Goal: Information Seeking & Learning: Find specific fact

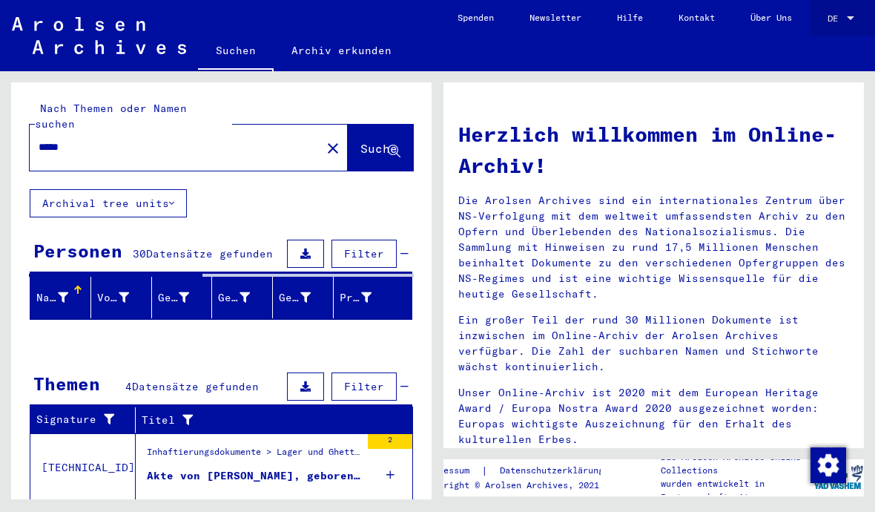
click at [844, 20] on span "DE" at bounding box center [836, 18] width 16 height 10
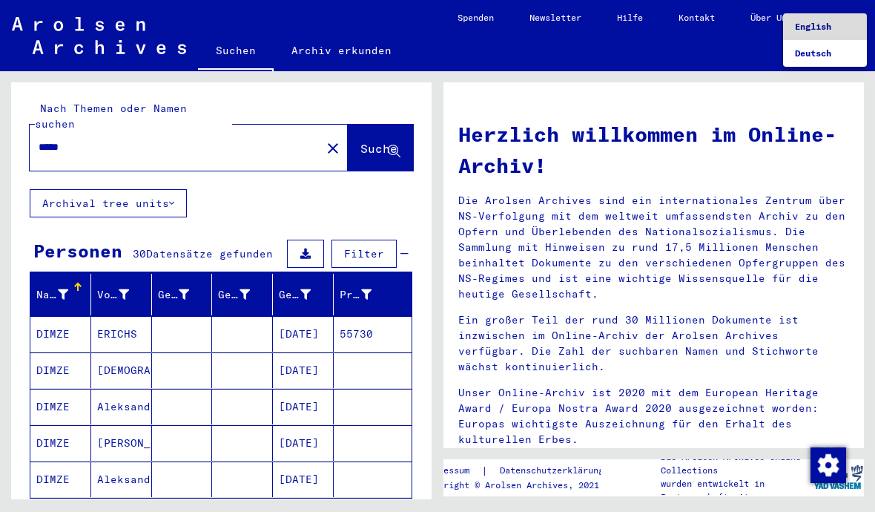
click at [824, 27] on span "English" at bounding box center [813, 26] width 36 height 11
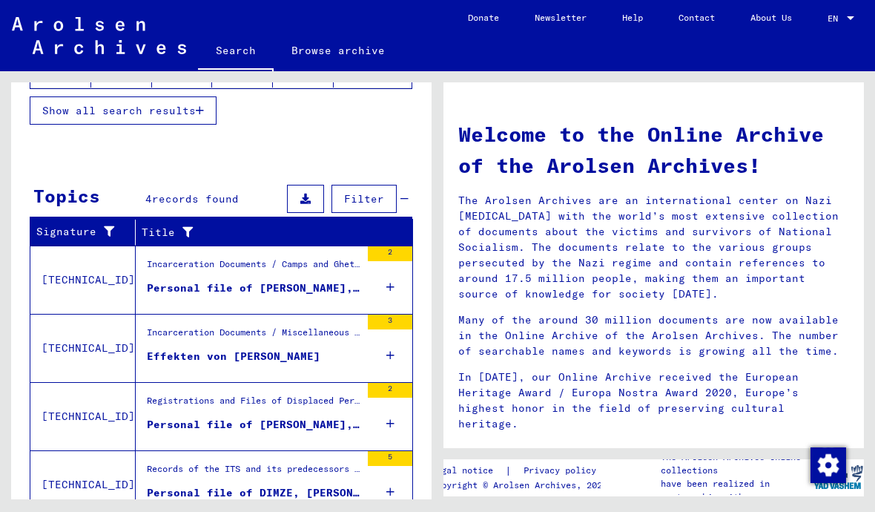
scroll to position [393, 0]
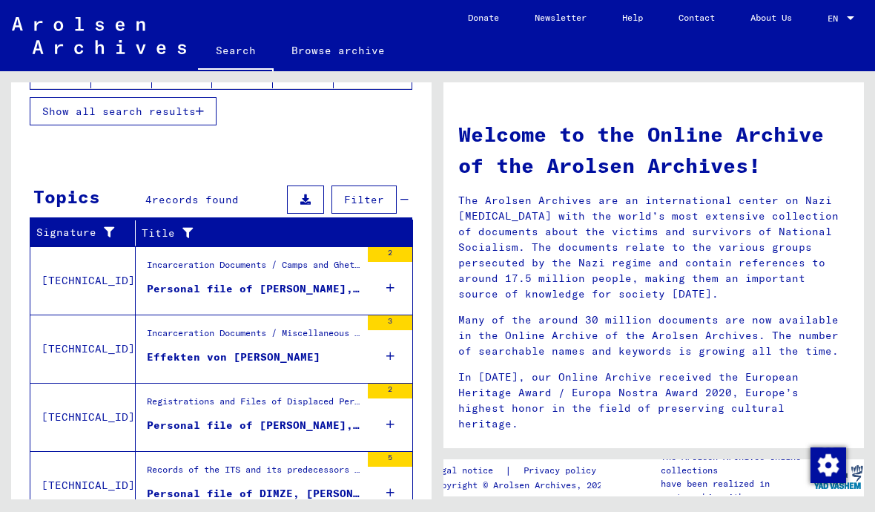
click at [298, 490] on div "Personal file of DIMZE, [PERSON_NAME], born in the year [DATE]" at bounding box center [254, 494] width 214 height 16
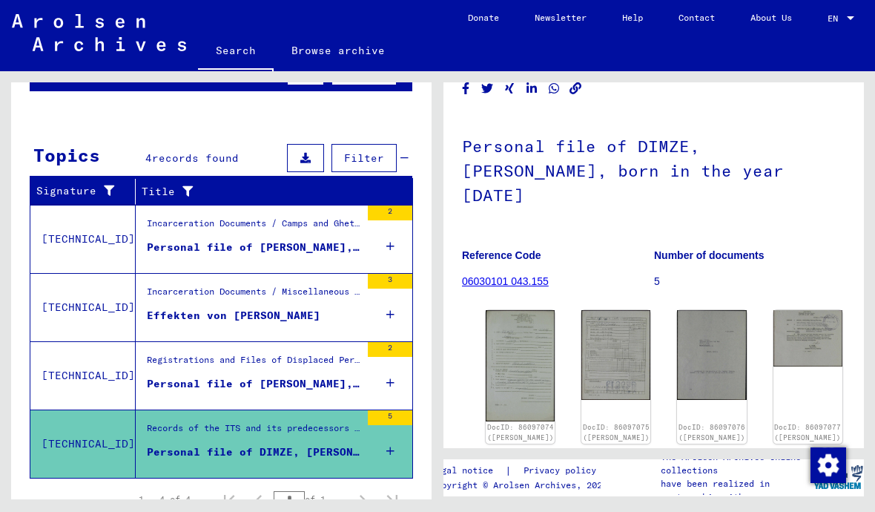
scroll to position [53, 0]
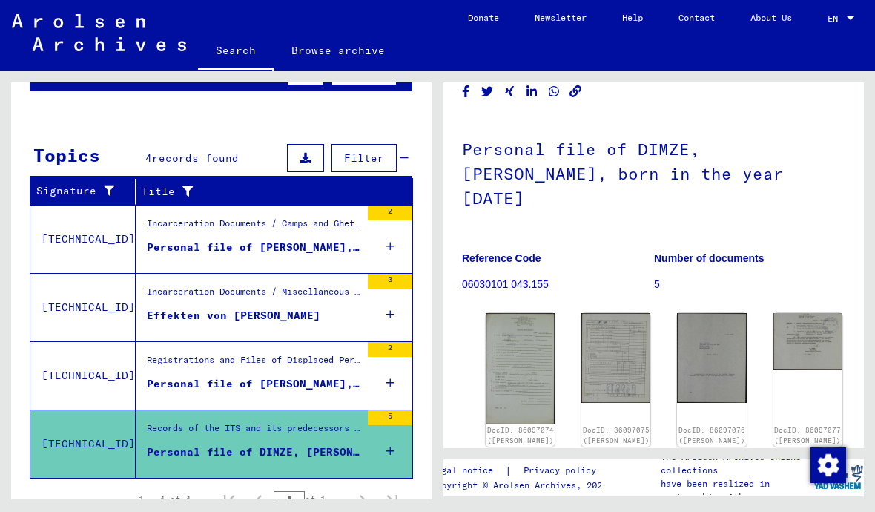
click at [514, 356] on img at bounding box center [520, 368] width 69 height 111
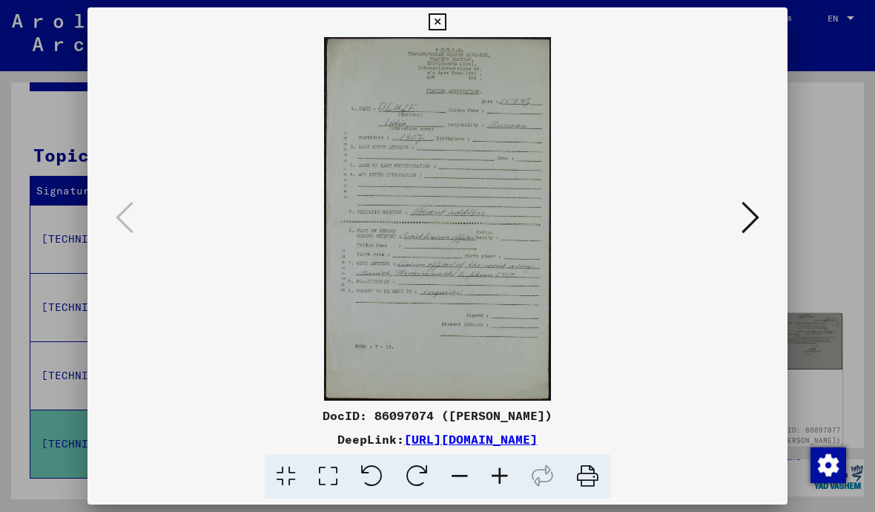
click at [754, 223] on icon at bounding box center [751, 218] width 18 height 36
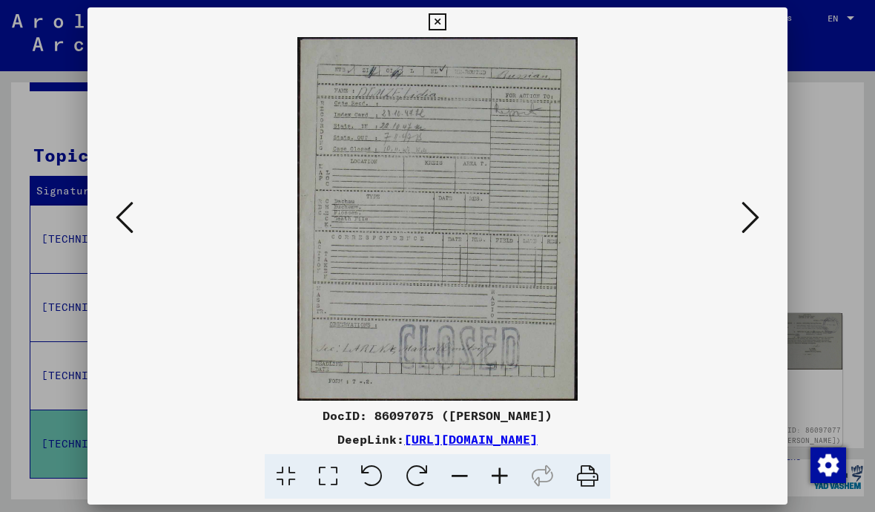
click at [754, 225] on icon at bounding box center [751, 218] width 18 height 36
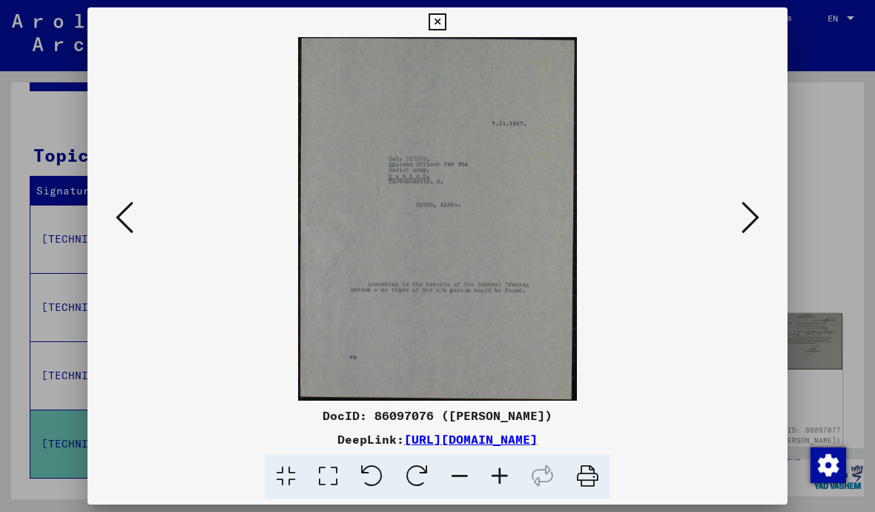
click at [446, 21] on icon at bounding box center [437, 22] width 17 height 18
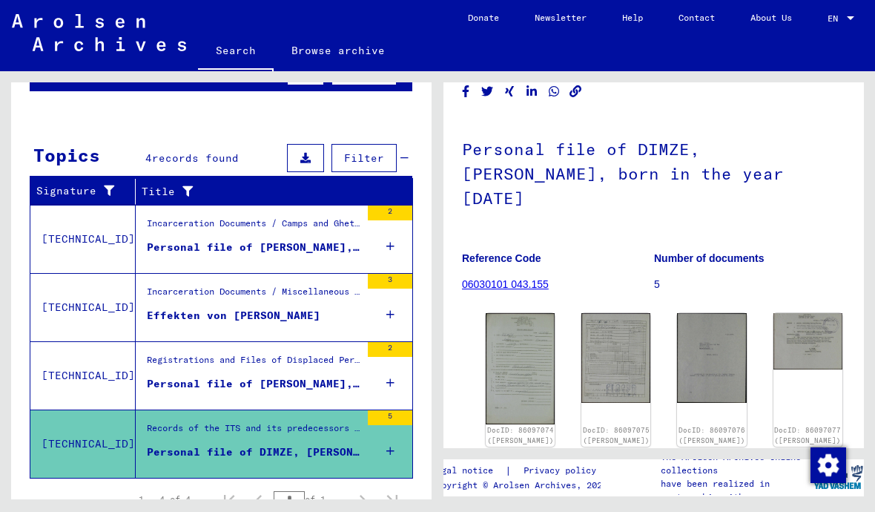
scroll to position [52, 0]
click at [332, 376] on figure "Personal file of [PERSON_NAME], born on [DEMOGRAPHIC_DATA], born in [GEOGRAPHIC…" at bounding box center [254, 387] width 214 height 22
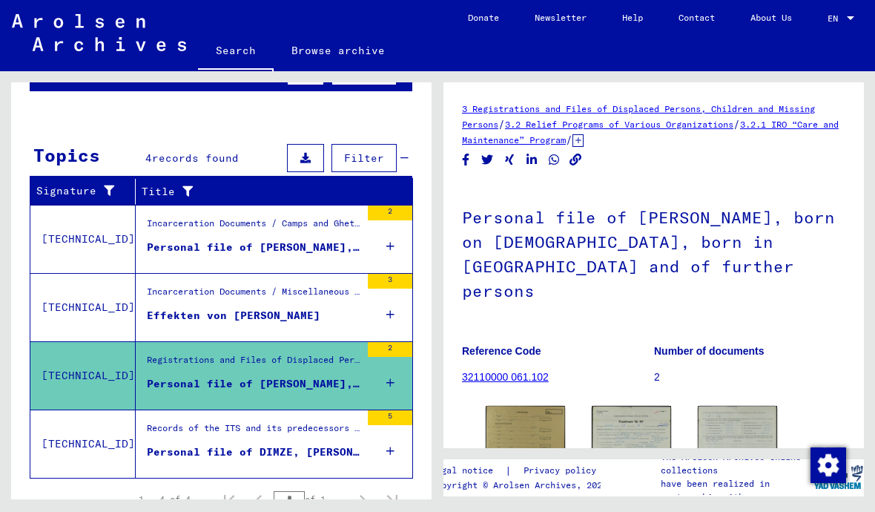
click at [648, 406] on img at bounding box center [631, 470] width 79 height 128
click at [350, 308] on figure "Effekten von [PERSON_NAME]" at bounding box center [254, 319] width 214 height 22
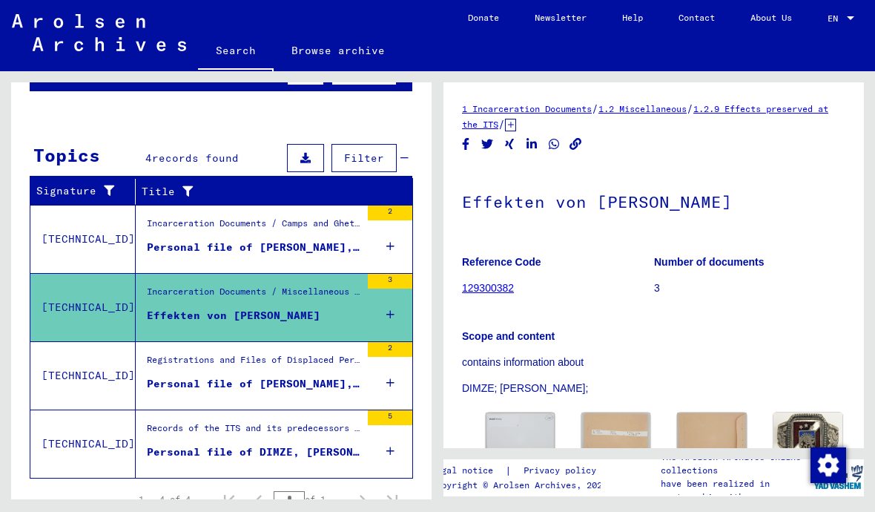
click at [337, 444] on div "Personal file of DIMZE, [PERSON_NAME], born in the year [DATE]" at bounding box center [254, 452] width 214 height 16
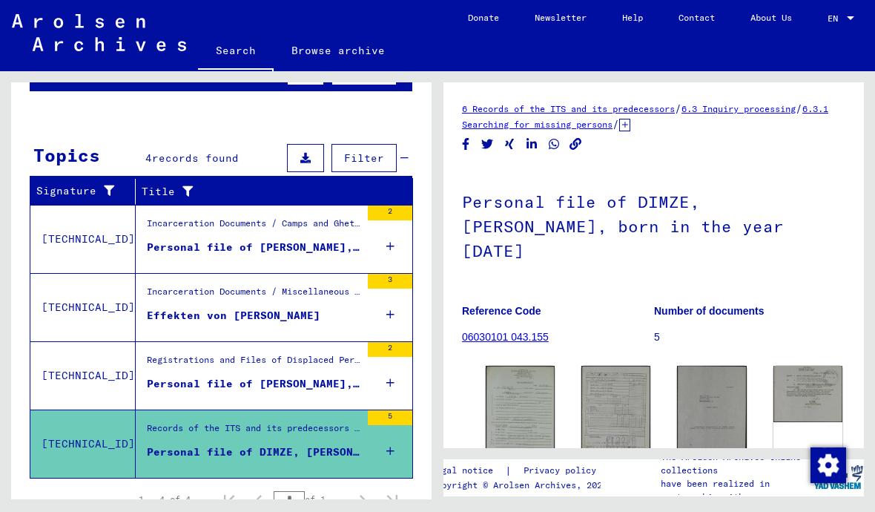
click at [341, 376] on div "Personal file of [PERSON_NAME], born on [DEMOGRAPHIC_DATA], born in [GEOGRAPHIC…" at bounding box center [254, 384] width 214 height 16
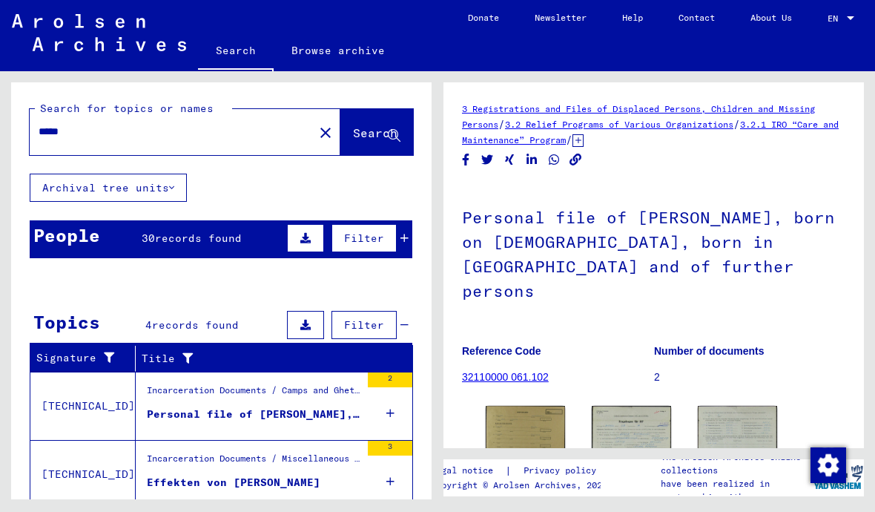
click at [116, 124] on input "*****" at bounding box center [172, 132] width 266 height 16
type input "*"
type input "*******"
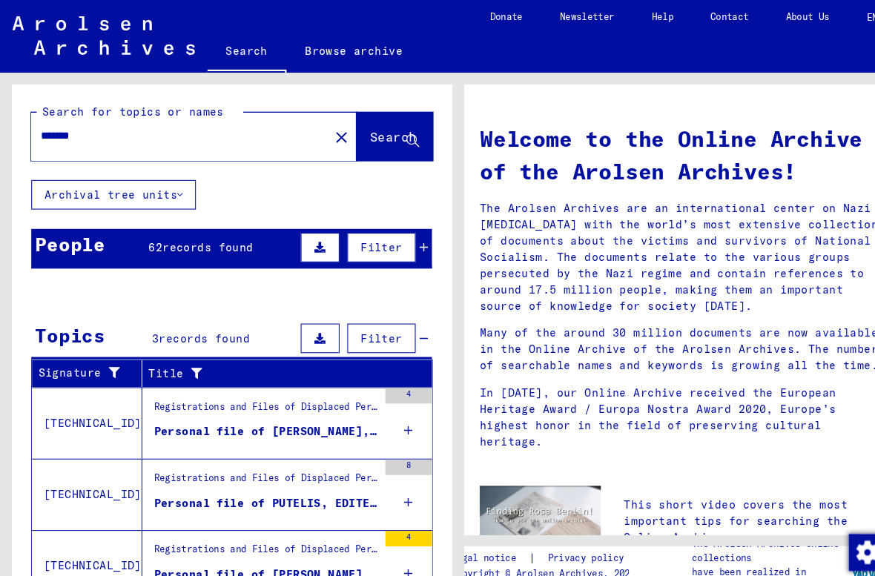
click at [363, 134] on span "Search" at bounding box center [375, 132] width 45 height 15
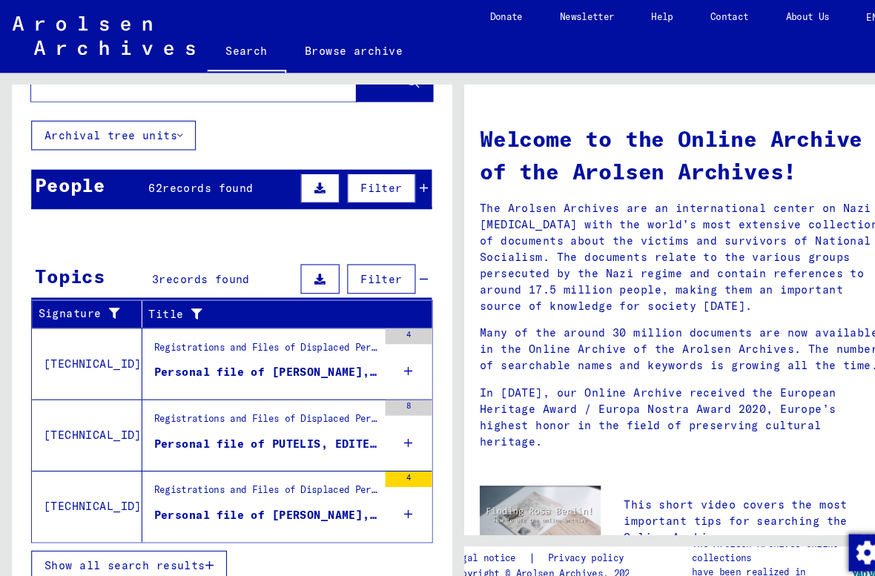
scroll to position [57, 0]
click at [327, 429] on div "Personal file of PUTELIS, EDITE, born on [DEMOGRAPHIC_DATA] and of further pers…" at bounding box center [254, 426] width 214 height 16
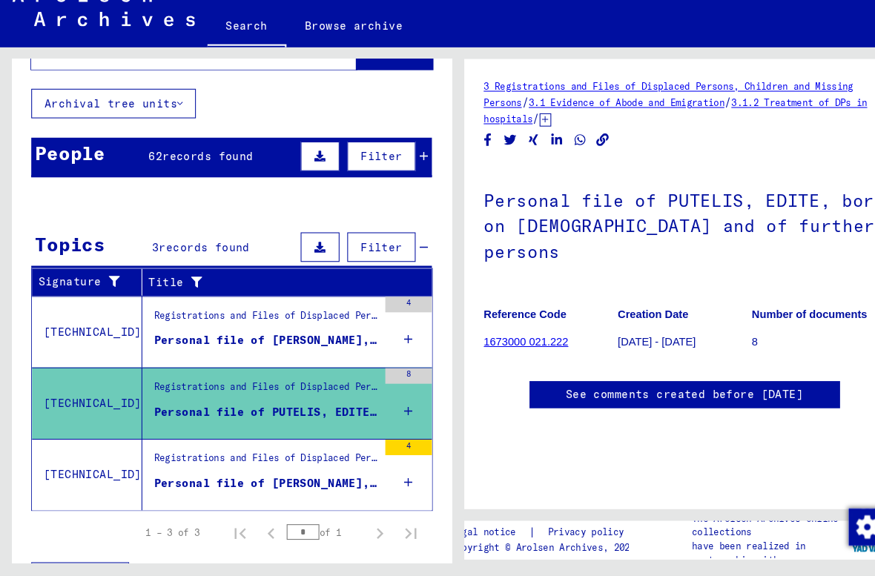
scroll to position [64, 0]
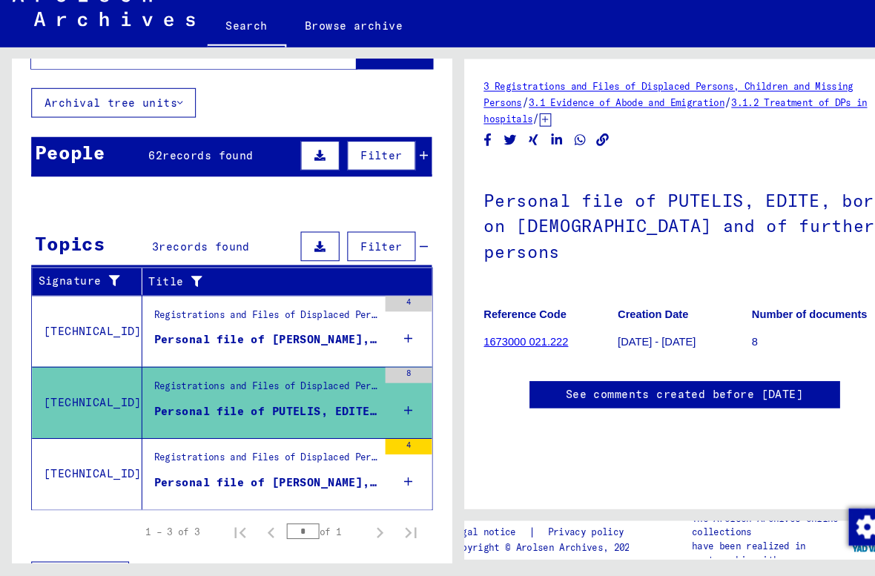
click at [315, 479] on div "Personal file of [PERSON_NAME], born on [DEMOGRAPHIC_DATA], born in [GEOGRAPHIC…" at bounding box center [254, 487] width 214 height 16
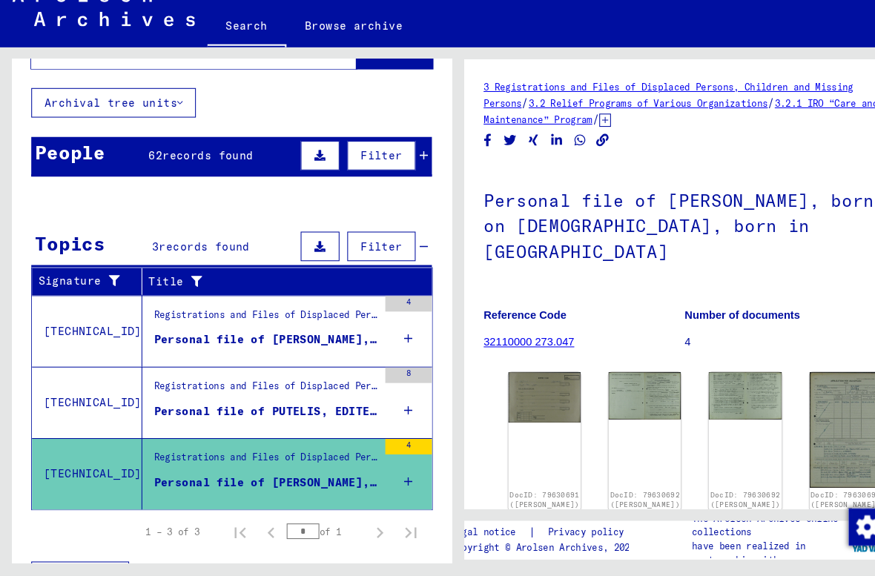
click at [525, 402] on div "DocID: 79630691 ([PERSON_NAME]) DocID: 79630692 ([PERSON_NAME]) DocID: 79630692…" at bounding box center [654, 498] width 348 height 247
click at [583, 494] on link "DocID: 79630692 ([PERSON_NAME])" at bounding box center [616, 503] width 67 height 19
click at [516, 346] on link "32110000 273.047" at bounding box center [505, 352] width 87 height 12
